Goal: Transaction & Acquisition: Book appointment/travel/reservation

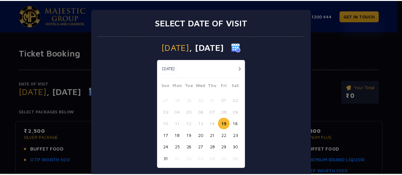
scroll to position [38, 0]
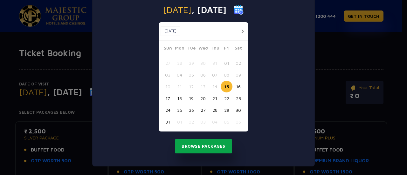
click at [207, 143] on button "Browse Packages" at bounding box center [203, 146] width 57 height 15
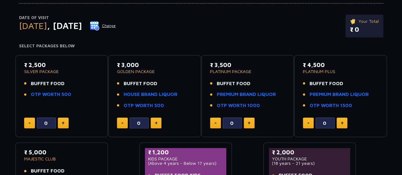
scroll to position [68, 0]
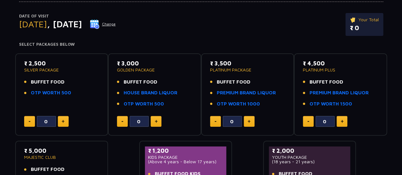
click at [66, 124] on button at bounding box center [63, 121] width 11 height 11
type input "3"
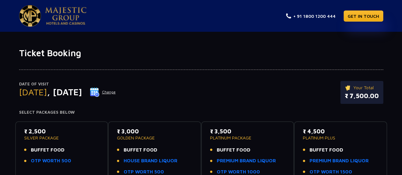
click at [170, 55] on h1 "Ticket Booking" at bounding box center [201, 53] width 364 height 11
click at [377, 13] on link "GET IN TOUCH" at bounding box center [364, 15] width 40 height 11
